Goal: Transaction & Acquisition: Purchase product/service

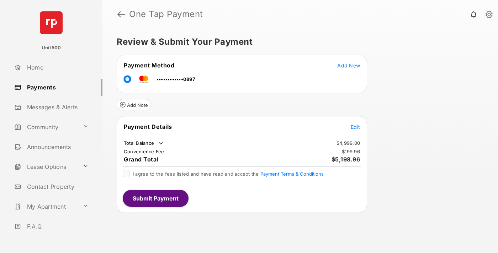
click at [355, 127] on span "Edit" at bounding box center [354, 127] width 9 height 6
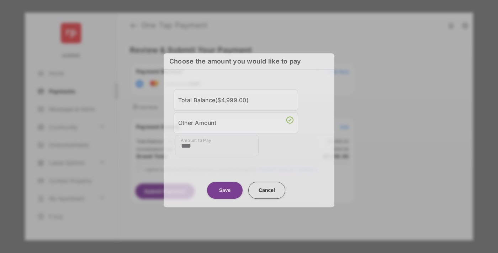
type input "****"
click at [225, 190] on button "Save" at bounding box center [225, 190] width 36 height 17
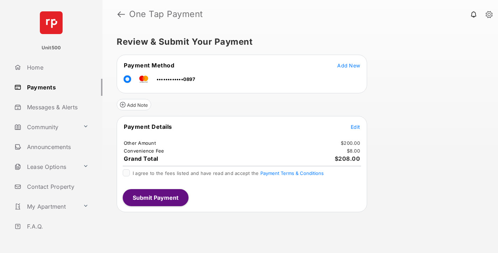
click at [355, 127] on span "Edit" at bounding box center [354, 127] width 9 height 6
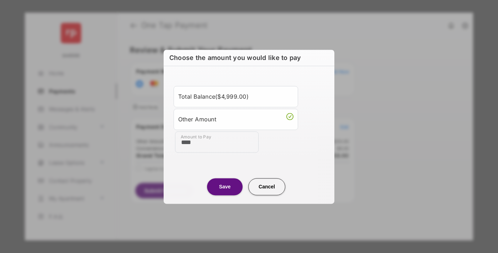
click at [225, 187] on button "Save" at bounding box center [225, 186] width 36 height 17
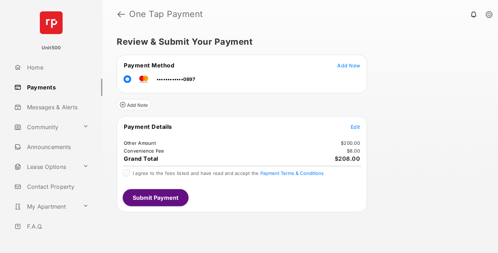
click at [155, 198] on button "Submit Payment" at bounding box center [156, 197] width 66 height 17
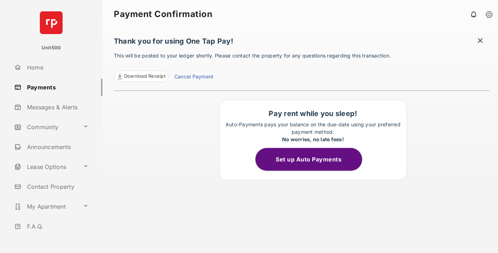
click at [141, 76] on span "Download Receipt" at bounding box center [144, 76] width 41 height 7
click at [480, 41] on span at bounding box center [479, 41] width 7 height 9
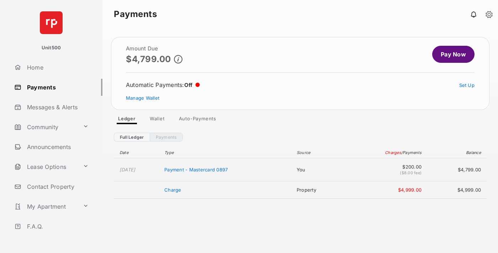
click at [143, 98] on link "Manage Wallet" at bounding box center [142, 98] width 33 height 6
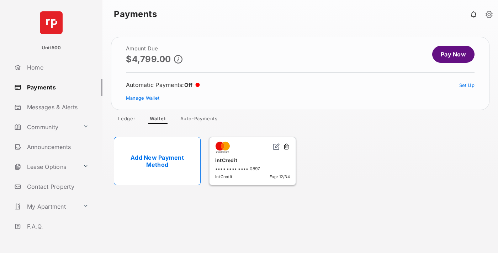
click at [286, 147] on button at bounding box center [286, 147] width 7 height 8
